Goal: Information Seeking & Learning: Check status

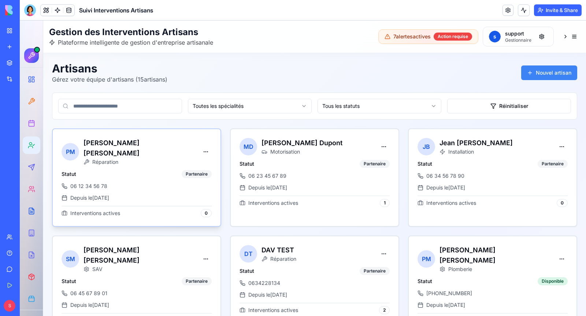
click at [182, 158] on div "PM [PERSON_NAME]" at bounding box center [137, 149] width 168 height 41
click at [162, 159] on div "Réparation" at bounding box center [140, 162] width 112 height 7
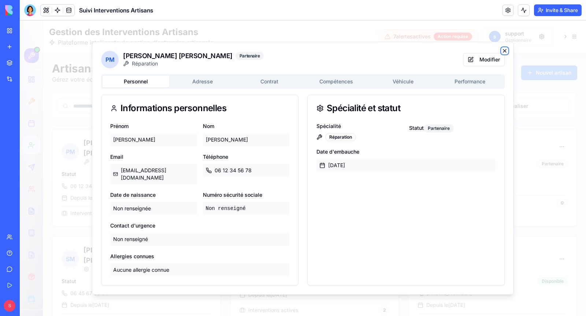
click at [505, 54] on icon "button" at bounding box center [505, 51] width 6 height 6
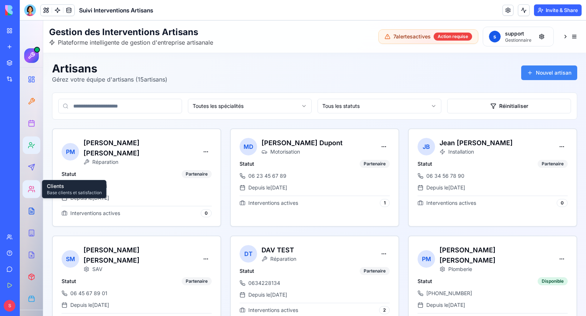
click at [30, 193] on div at bounding box center [32, 190] width 14 height 14
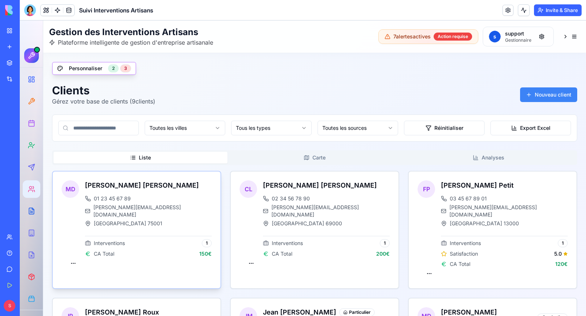
click at [208, 226] on div "[PERSON_NAME] 01 23 45 67 89 [EMAIL_ADDRESS][DOMAIN_NAME] Paris 75001 Intervent…" at bounding box center [148, 219] width 127 height 77
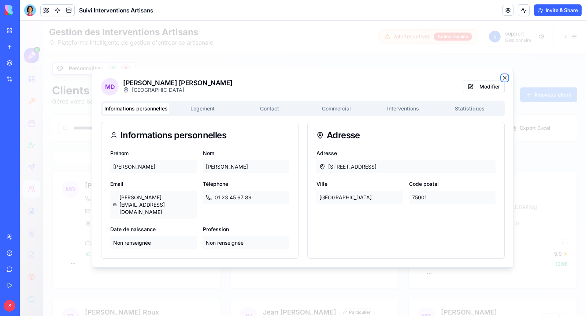
click at [505, 81] on icon "button" at bounding box center [505, 78] width 6 height 6
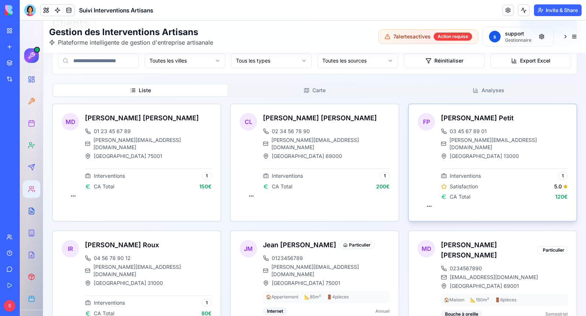
scroll to position [68, 0]
click at [429, 197] on html "Gestion des Interventions Artisans Plateforme intelligente de gestion d'entrepr…" at bounding box center [303, 257] width 566 height 608
click at [386, 95] on html "Gestion des Interventions Artisans Plateforme intelligente de gestion d'entrepr…" at bounding box center [303, 257] width 566 height 608
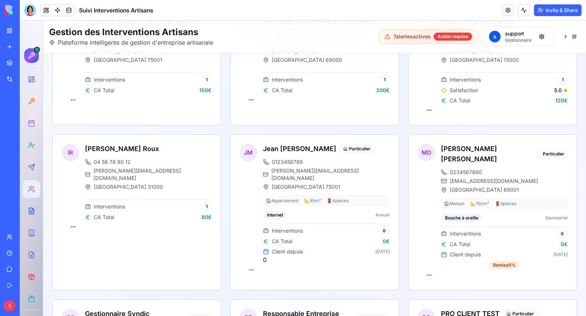
scroll to position [0, 0]
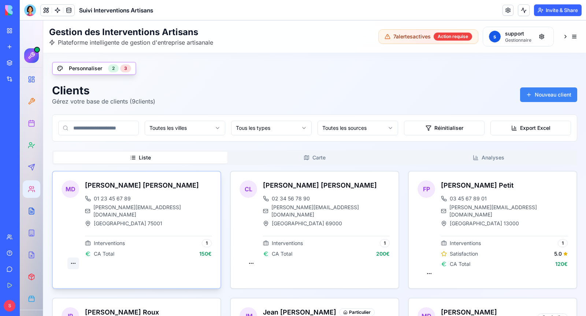
click at [67, 268] on div "Voir détails" at bounding box center [55, 270] width 44 height 12
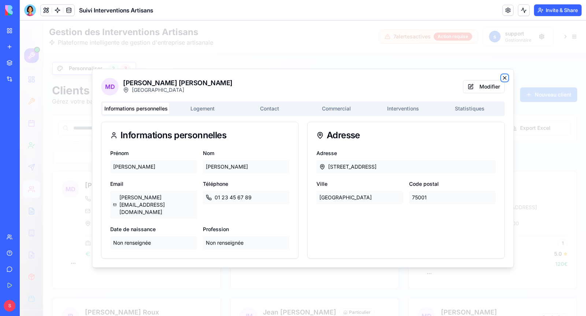
click at [506, 79] on icon "button" at bounding box center [504, 78] width 3 height 3
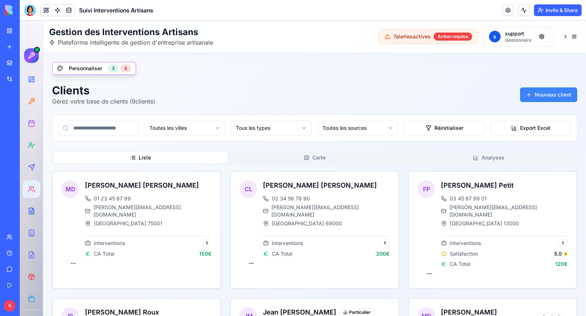
click at [27, 254] on div "Help" at bounding box center [23, 253] width 10 height 7
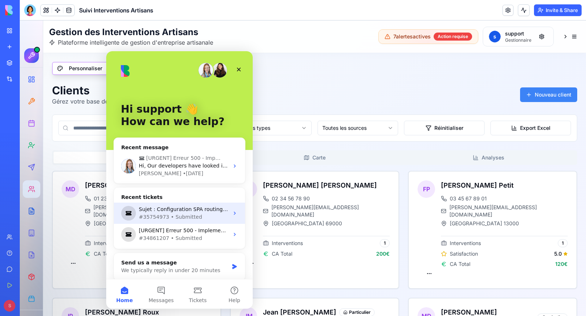
click at [199, 216] on div "#35754973 • Submitted" at bounding box center [184, 218] width 90 height 8
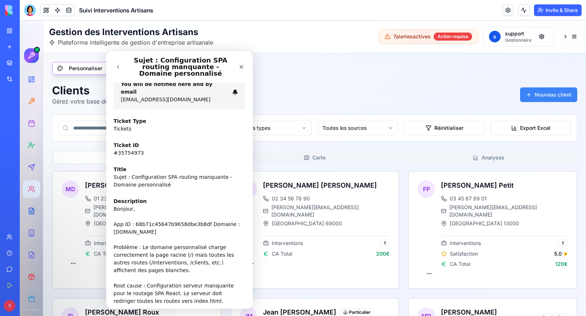
scroll to position [269, 0]
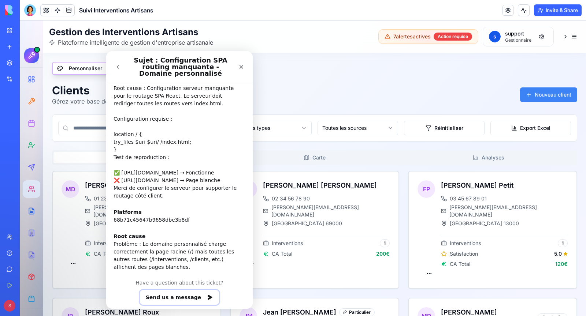
click at [193, 290] on button "Send us a message" at bounding box center [180, 297] width 80 height 15
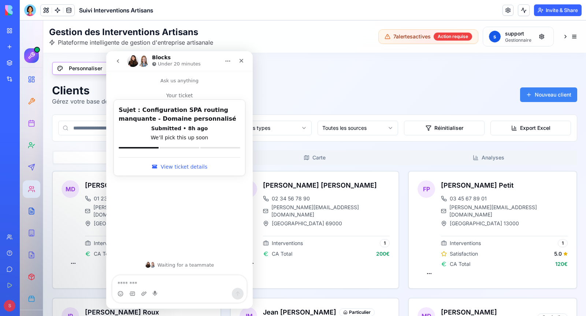
click at [181, 165] on link "View ticket details" at bounding box center [180, 167] width 122 height 18
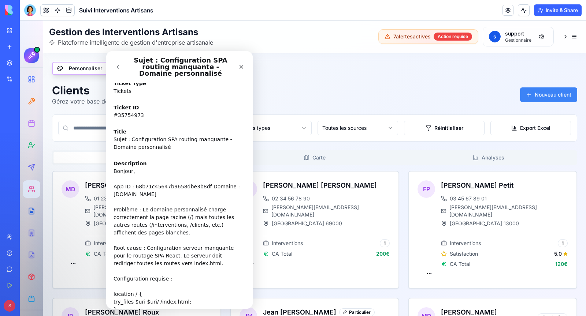
scroll to position [0, 0]
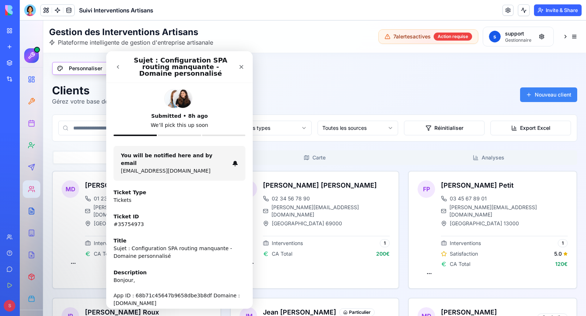
click at [119, 67] on icon "go back" at bounding box center [118, 67] width 6 height 6
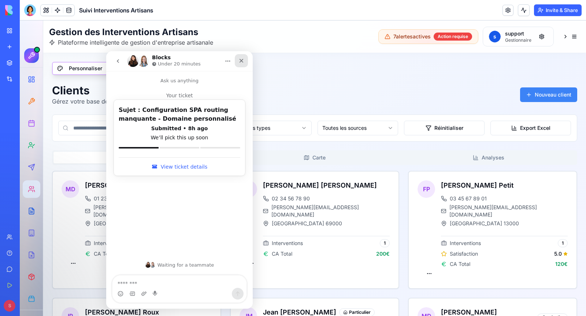
click at [240, 58] on icon "Close" at bounding box center [241, 61] width 6 height 6
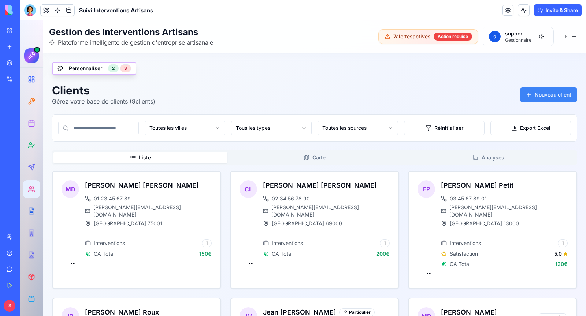
click at [29, 15] on body "BETA My Workspace New app Marketplace Integrations Recent Suivi Interventions A…" at bounding box center [293, 158] width 586 height 316
click at [31, 12] on div at bounding box center [30, 10] width 12 height 12
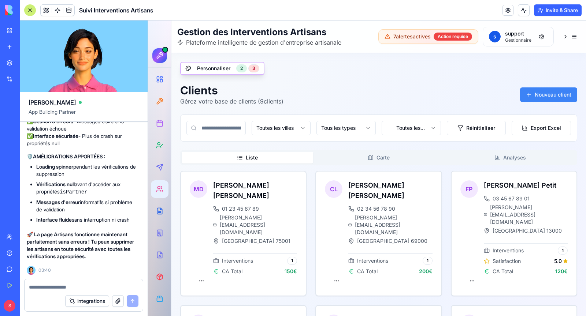
scroll to position [96475, 2]
click at [79, 288] on textarea at bounding box center [84, 287] width 110 height 7
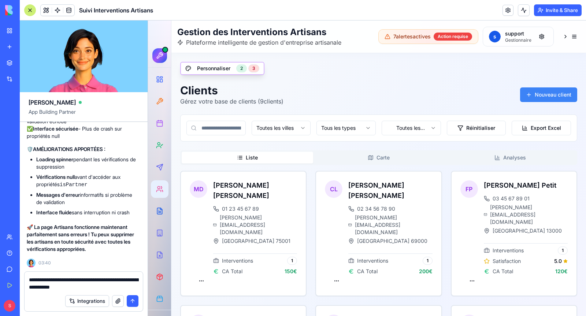
type textarea "**********"
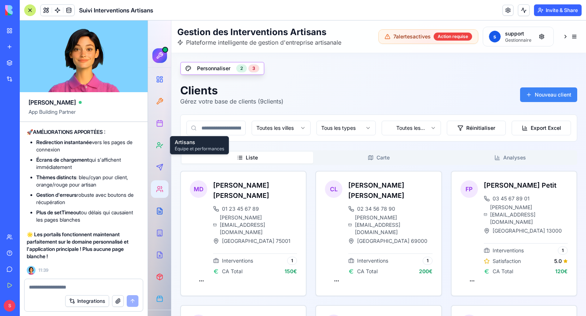
scroll to position [99255, 2]
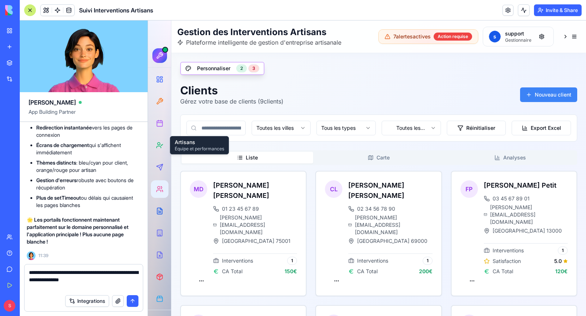
type textarea "**********"
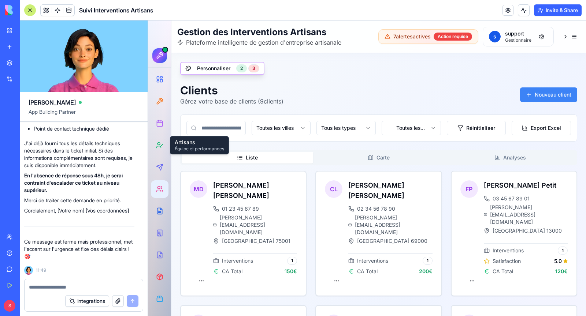
scroll to position [99474, 4]
drag, startPoint x: 26, startPoint y: 171, endPoint x: 95, endPoint y: 193, distance: 72.5
click at [95, 193] on div "Voici un message de relance professionnel pour votre ticket support : Objet : R…" at bounding box center [79, 85] width 110 height 351
drag, startPoint x: 79, startPoint y: 194, endPoint x: 25, endPoint y: 170, distance: 59.0
click at [25, 170] on div "Voici un message de relance professionnel pour votre ticket support : Objet : R…" at bounding box center [79, 85] width 110 height 351
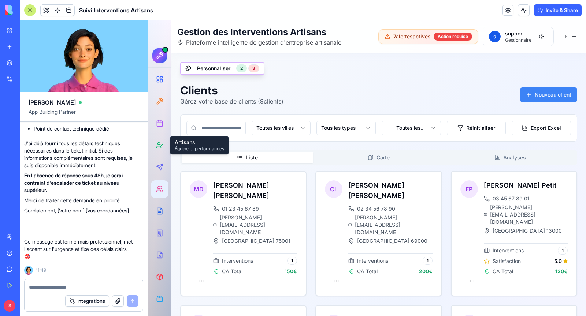
scroll to position [99616, 4]
click at [18, 250] on div "Help" at bounding box center [23, 253] width 10 height 7
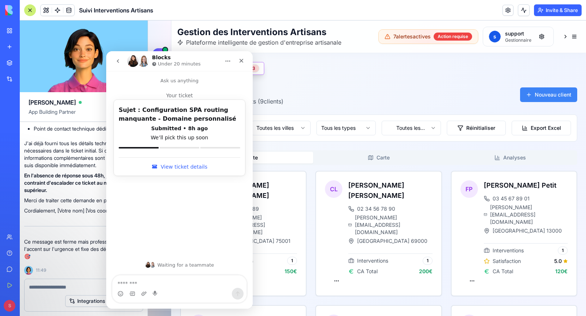
scroll to position [99527, 4]
click at [174, 166] on link "View ticket details" at bounding box center [180, 167] width 122 height 18
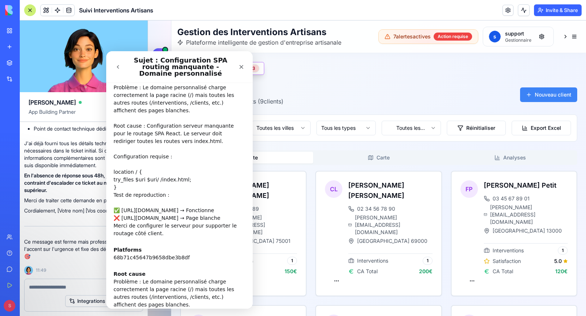
scroll to position [0, 0]
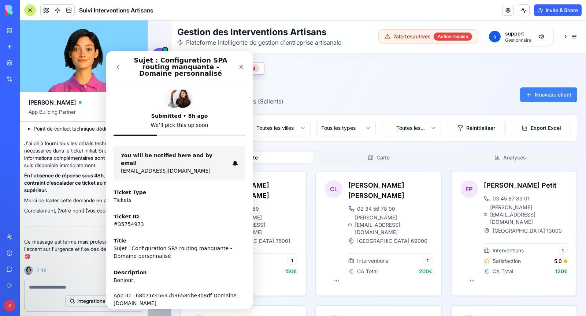
click at [117, 72] on button "go back" at bounding box center [118, 67] width 14 height 14
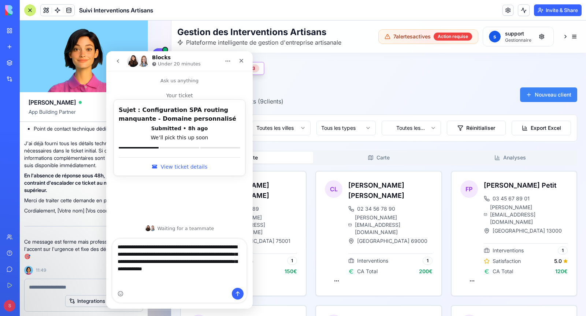
type textarea "**********"
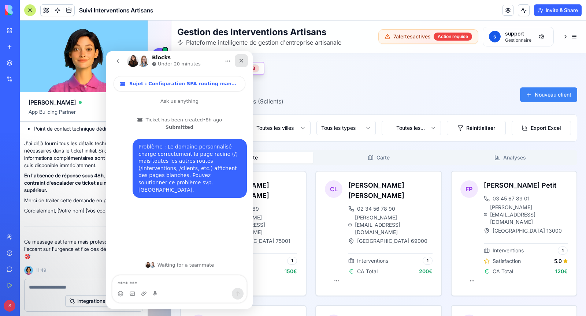
click at [236, 63] on div "Close" at bounding box center [241, 60] width 13 height 13
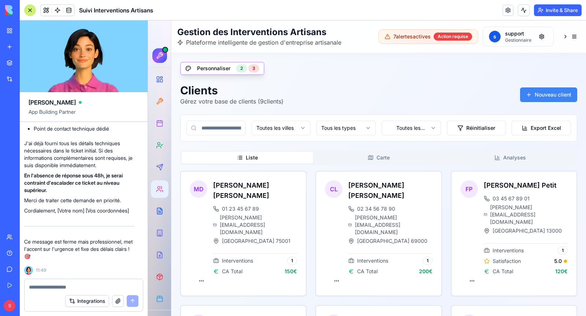
click at [27, 251] on div "Help" at bounding box center [23, 253] width 10 height 7
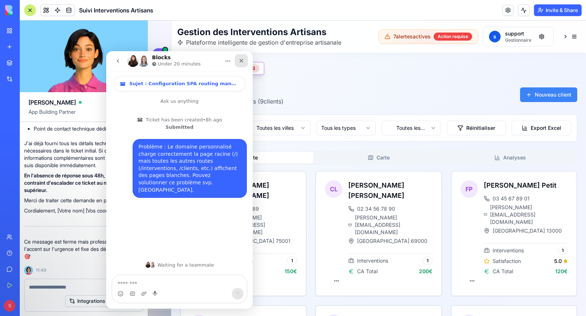
click at [244, 59] on icon "Close" at bounding box center [241, 61] width 6 height 6
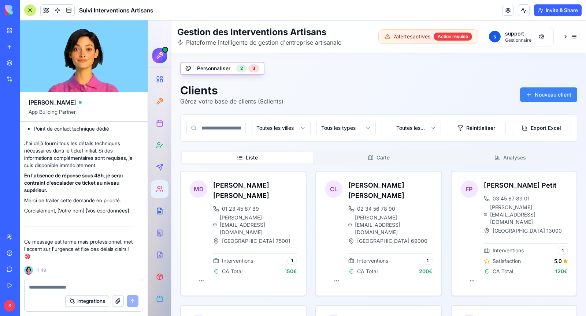
scroll to position [99223, 4]
click at [507, 11] on link at bounding box center [508, 10] width 11 height 11
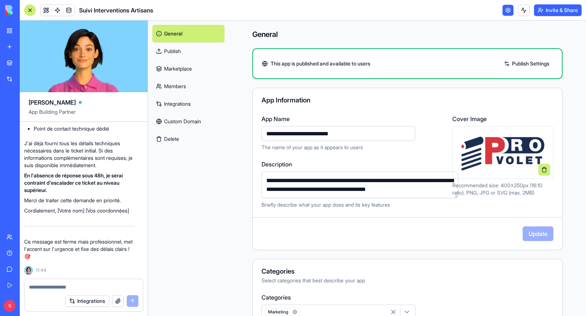
click at [177, 100] on link "Integrations" at bounding box center [188, 104] width 72 height 18
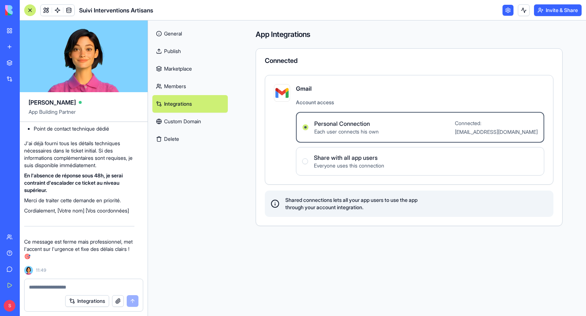
click at [213, 121] on link "Custom Domain" at bounding box center [189, 122] width 75 height 18
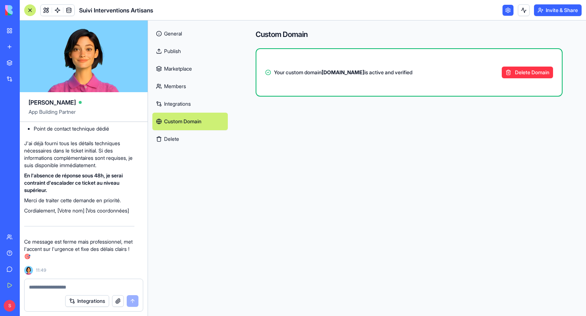
click at [334, 77] on div "Your custom domain [DOMAIN_NAME] is active and verified Delete Domain" at bounding box center [408, 72] width 305 height 29
